Goal: Check status: Check status

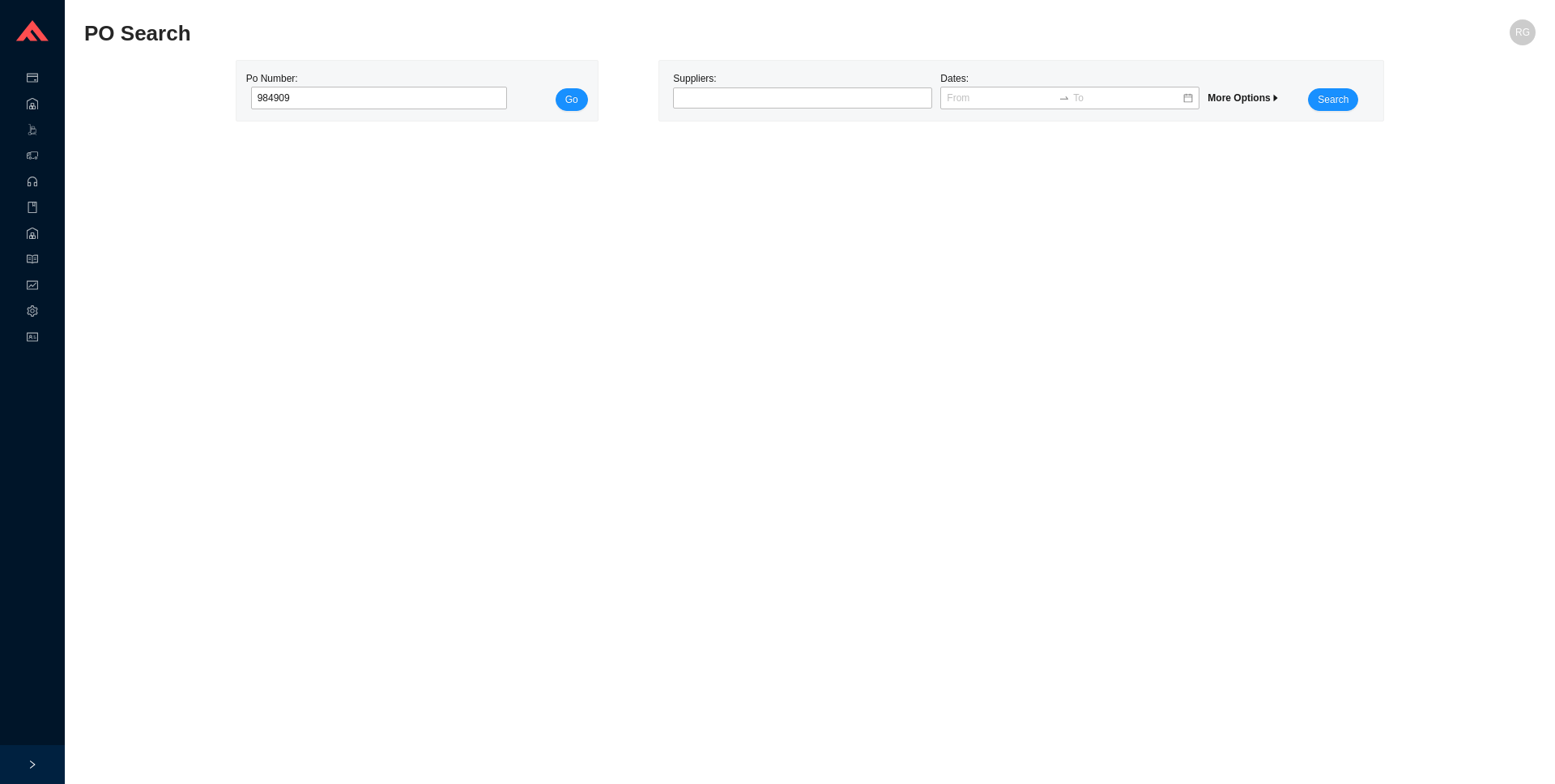
type input "984909"
click button "Go" at bounding box center [571, 100] width 32 height 23
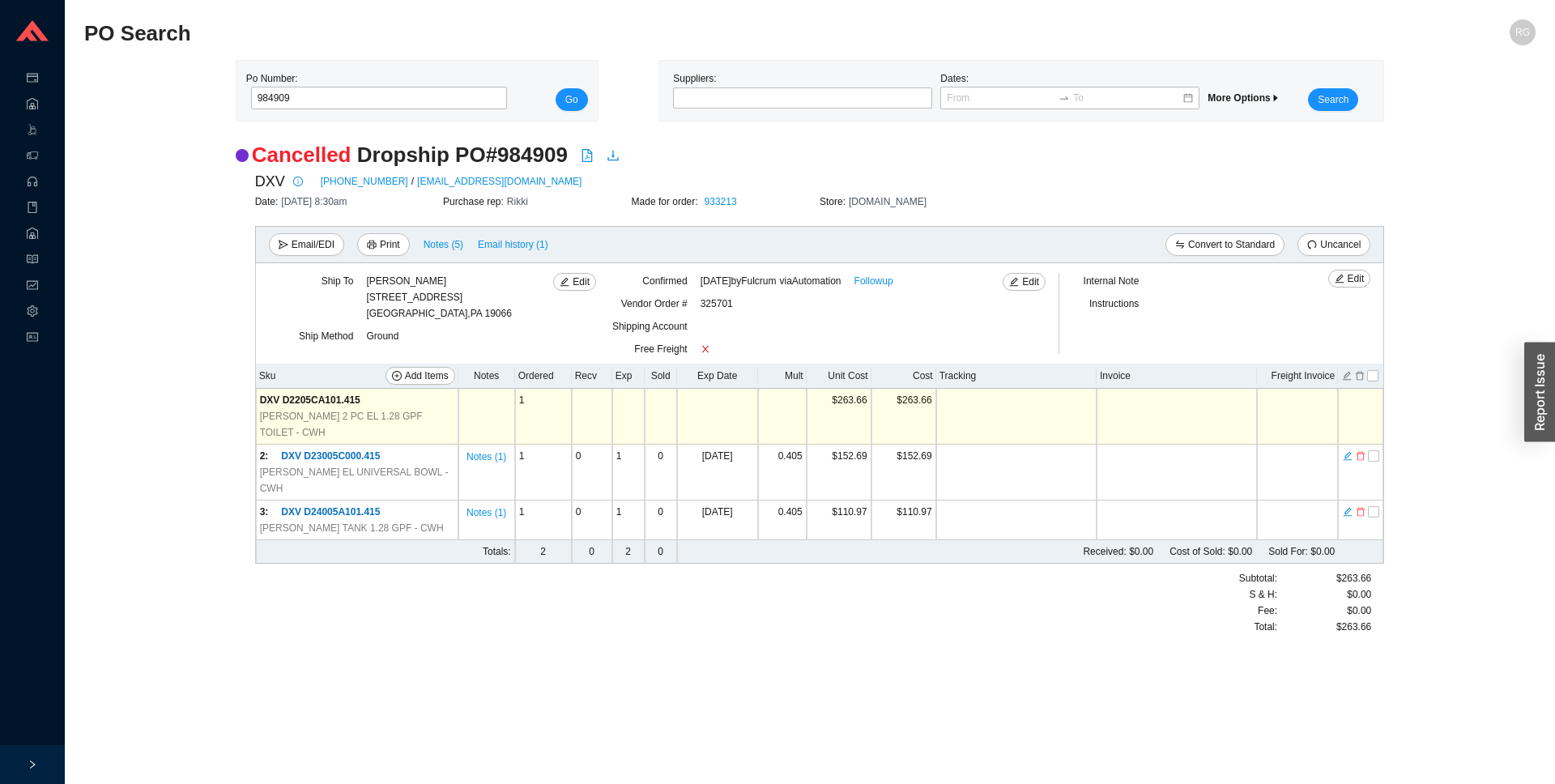
click at [182, 477] on div "Cancelled Dropship PO # 984909 DXV [PHONE_NUMBER] / [EMAIL_ADDRESS][DOMAIN_NAME…" at bounding box center [810, 396] width 1452 height 510
click at [165, 292] on div "Cancelled Dropship PO # 984909 DXV [PHONE_NUMBER] / [EMAIL_ADDRESS][DOMAIN_NAME…" at bounding box center [810, 396] width 1452 height 510
click at [521, 330] on div "Ground" at bounding box center [482, 339] width 230 height 23
click at [442, 239] on span "Notes ( 5 )" at bounding box center [442, 245] width 39 height 16
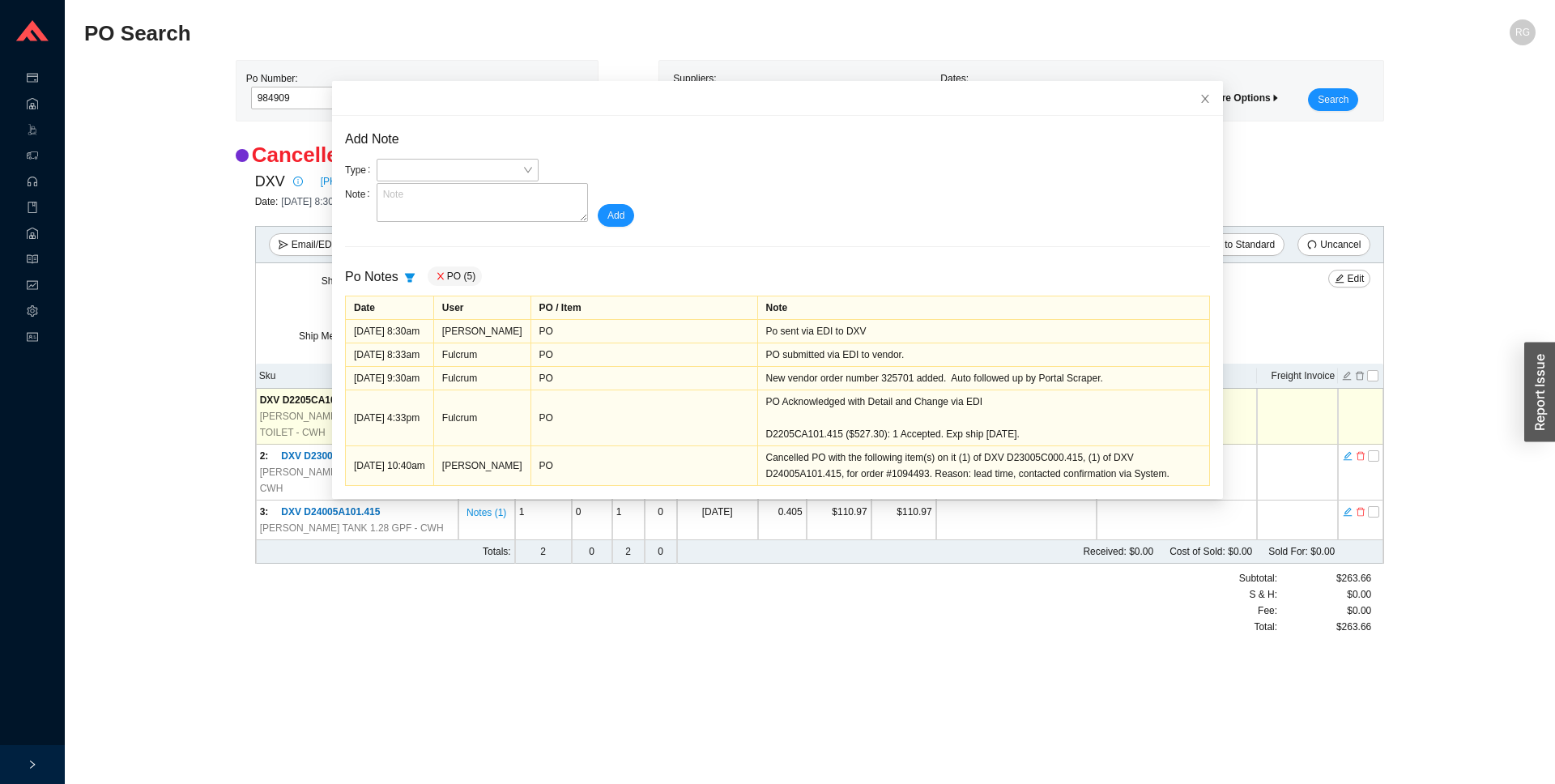
click at [908, 653] on main "PO Search RG Po Number: 984909 Go Suppliers: Dates: More Options Search Cancell…" at bounding box center [810, 401] width 1452 height 764
